Goal: Task Accomplishment & Management: Use online tool/utility

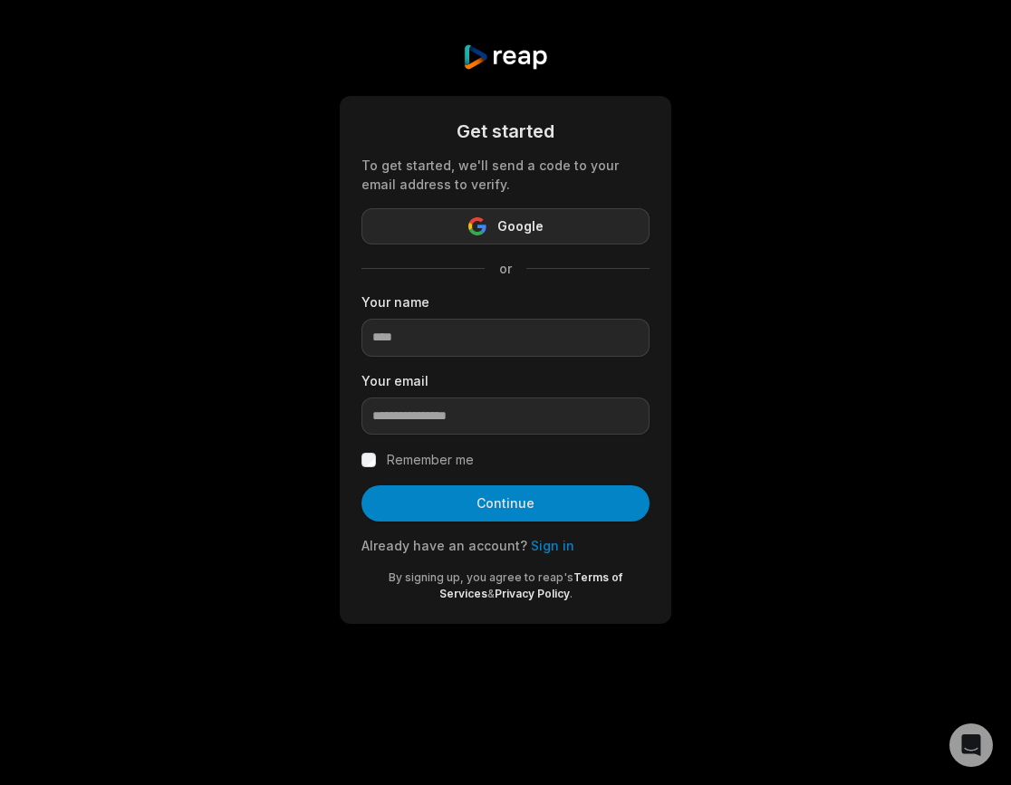
click at [553, 211] on button "Google" at bounding box center [505, 226] width 288 height 36
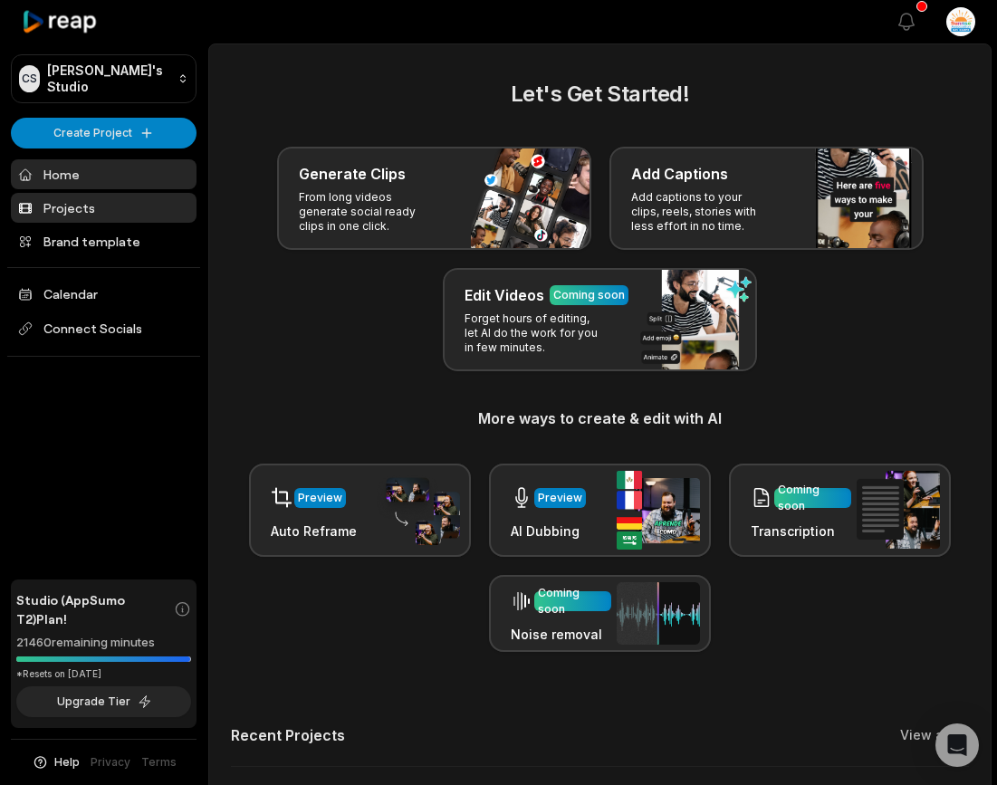
click at [100, 201] on link "Projects" at bounding box center [104, 208] width 186 height 30
